Goal: Use online tool/utility: Utilize a website feature to perform a specific function

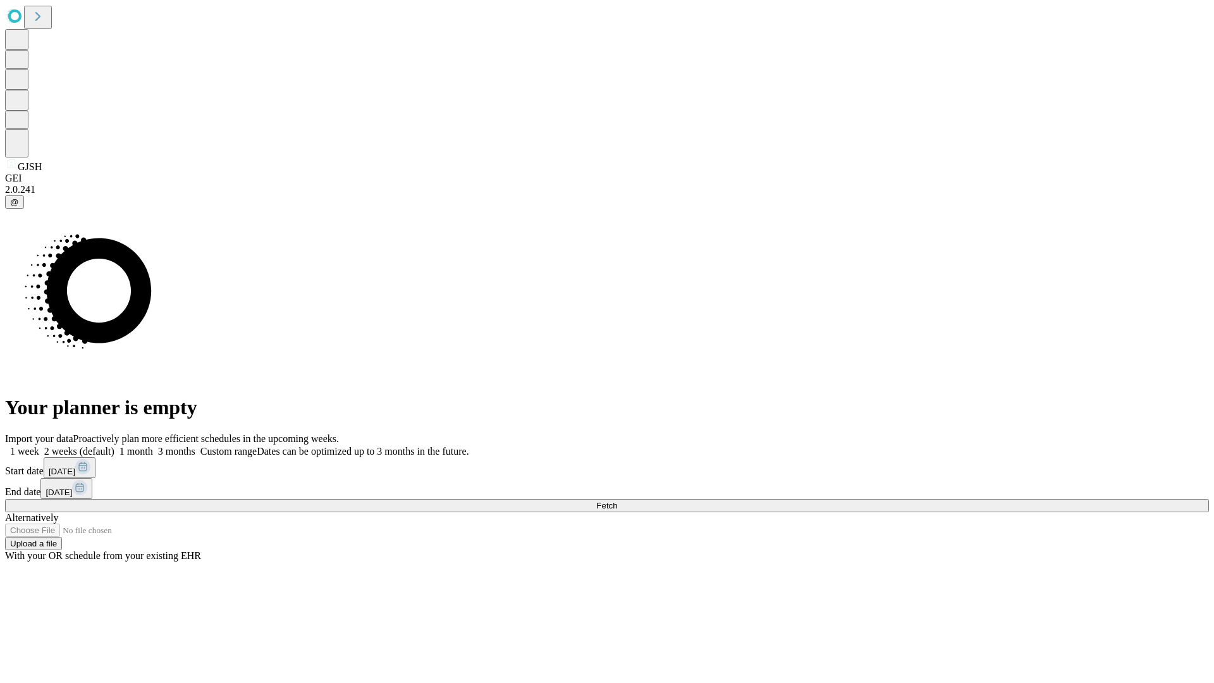
click at [617, 501] on span "Fetch" at bounding box center [606, 505] width 21 height 9
